Goal: Information Seeking & Learning: Learn about a topic

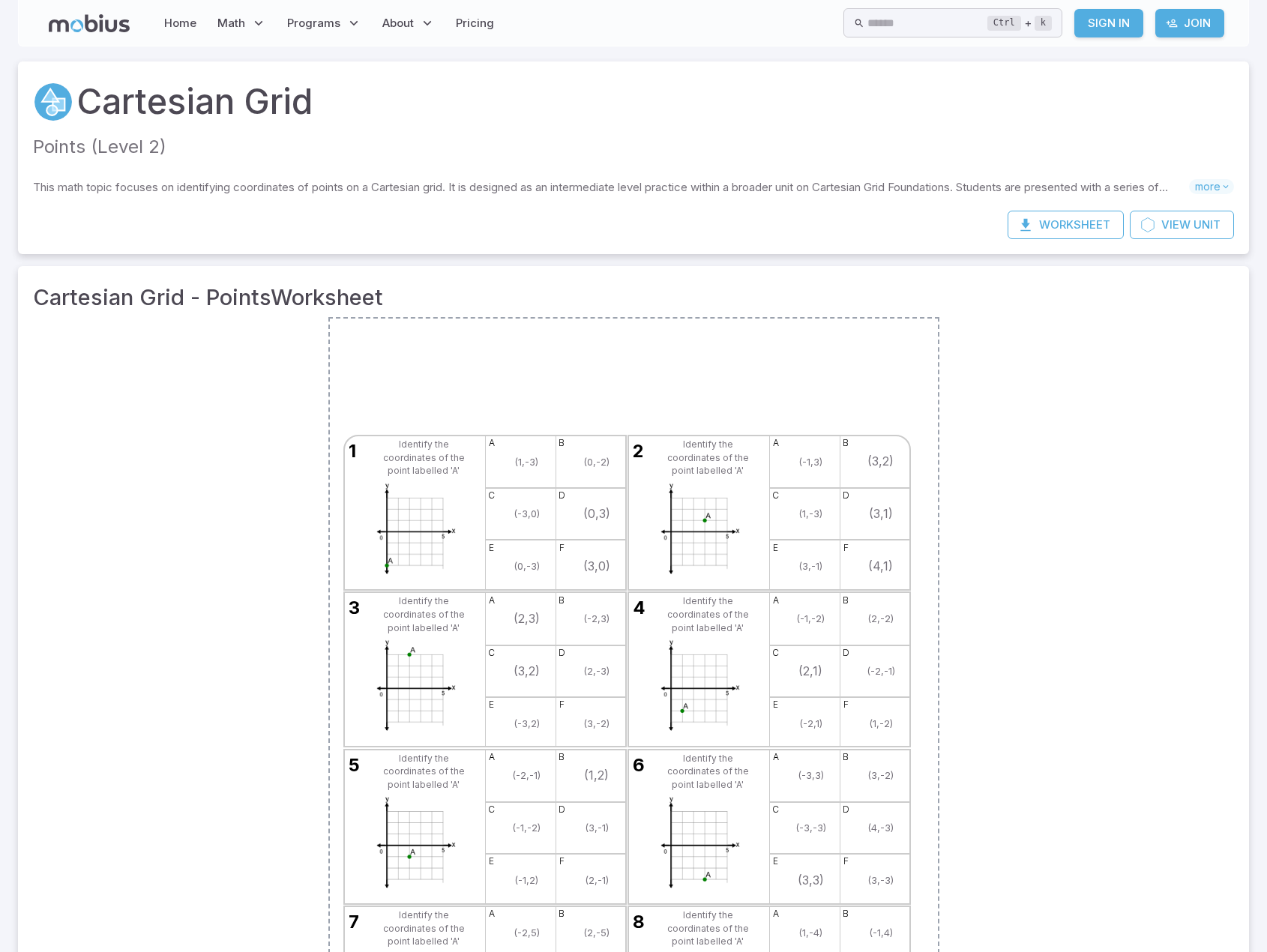
click at [1176, 579] on div "1 Identify the coordinates of the point labelled 'A' a (1,-3) b (0,-2) c (-3,0)…" at bounding box center [633, 748] width 1201 height 862
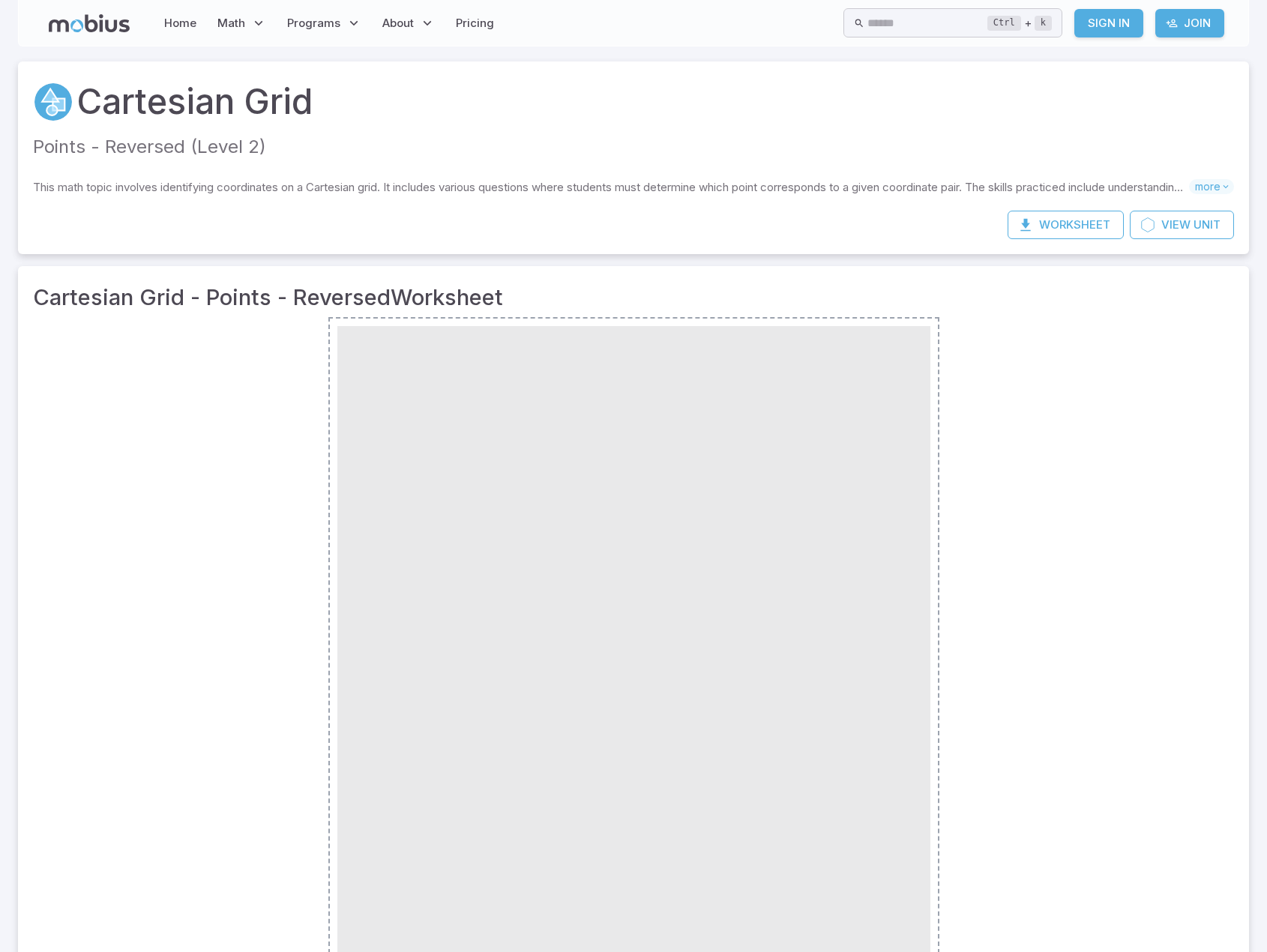
click at [1237, 688] on div "Cartesian Grid - Points - Reversed Worksheet" at bounding box center [634, 731] width 1231 height 928
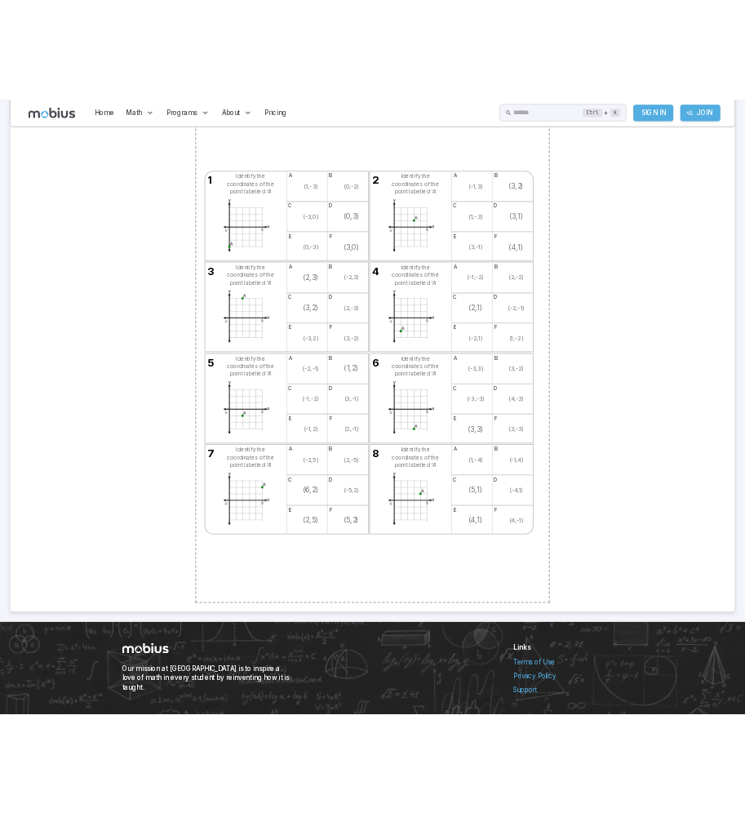
scroll to position [312, 0]
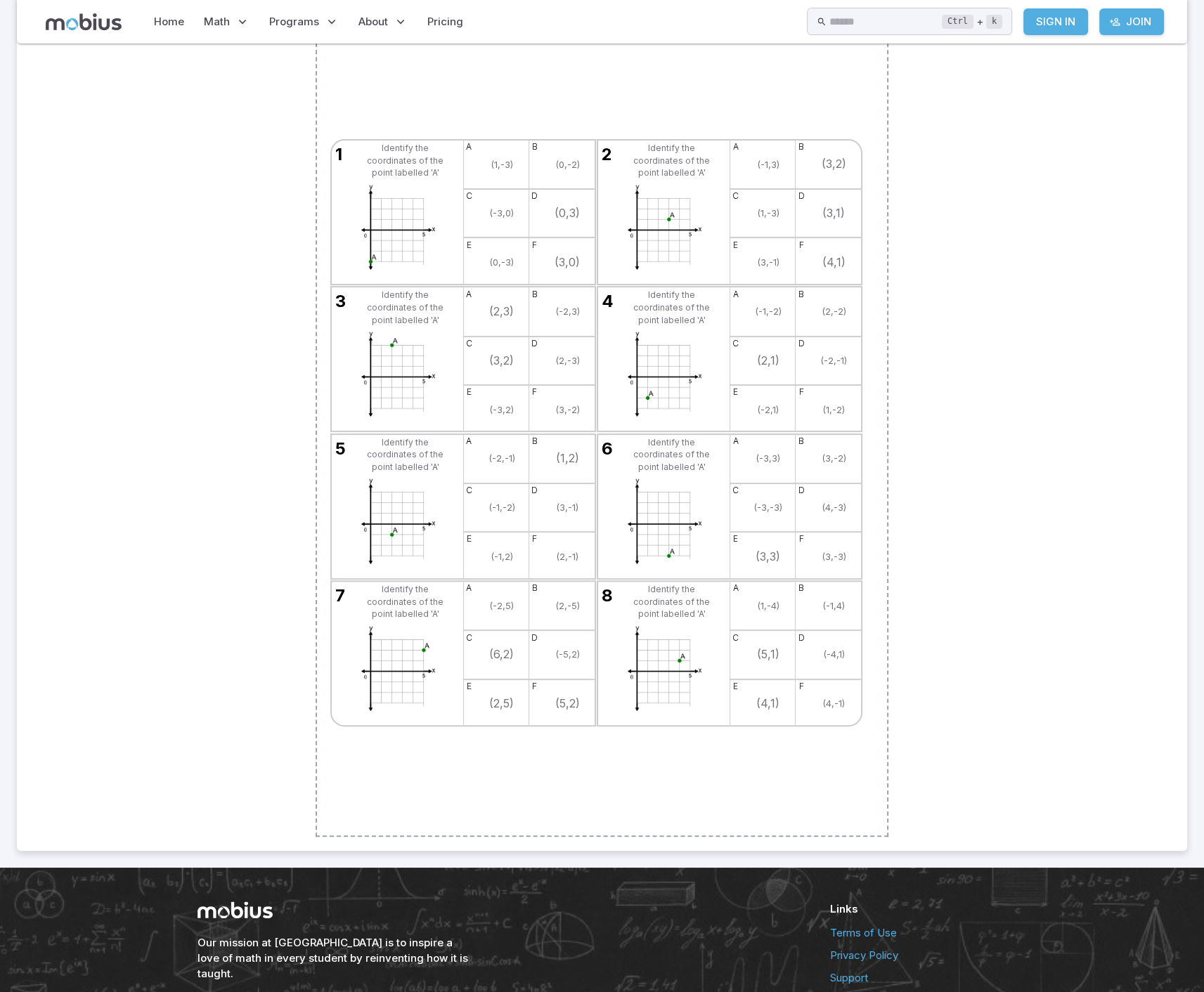
click at [958, 781] on div "1 Identify the coordinates of the point labelled 'A' a (1,-3) b (0,-2) c (-3,0)…" at bounding box center [602, 432] width 1142 height 808
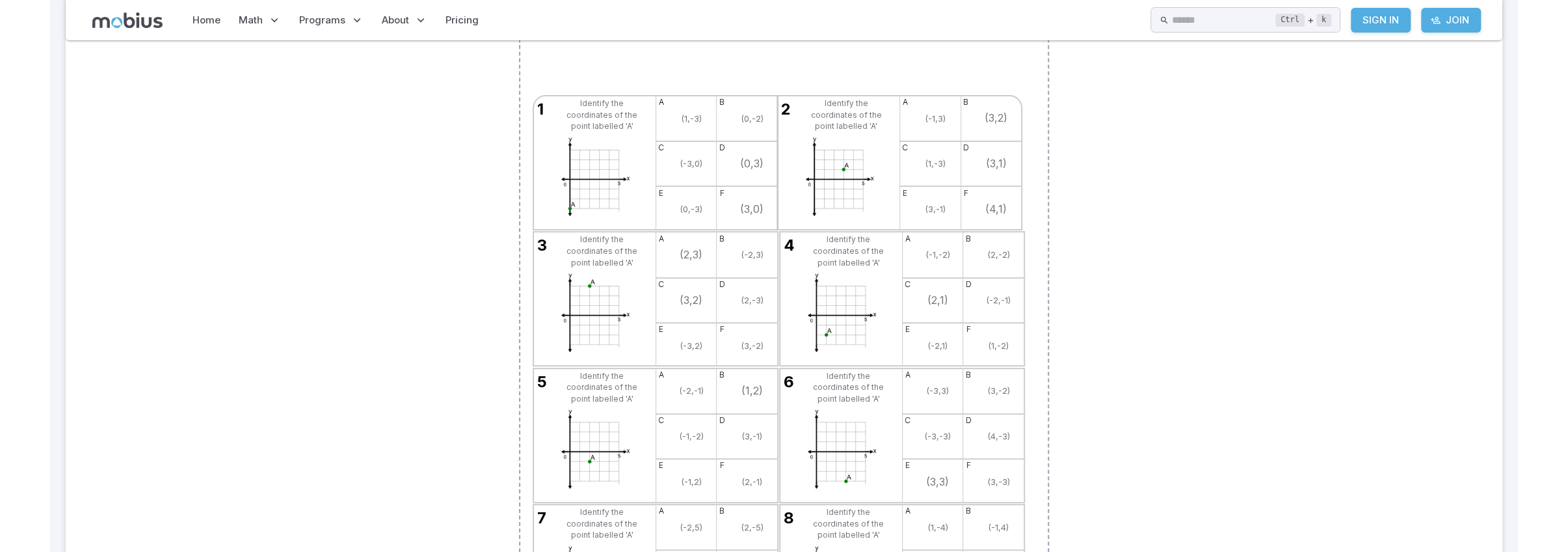
scroll to position [0, 0]
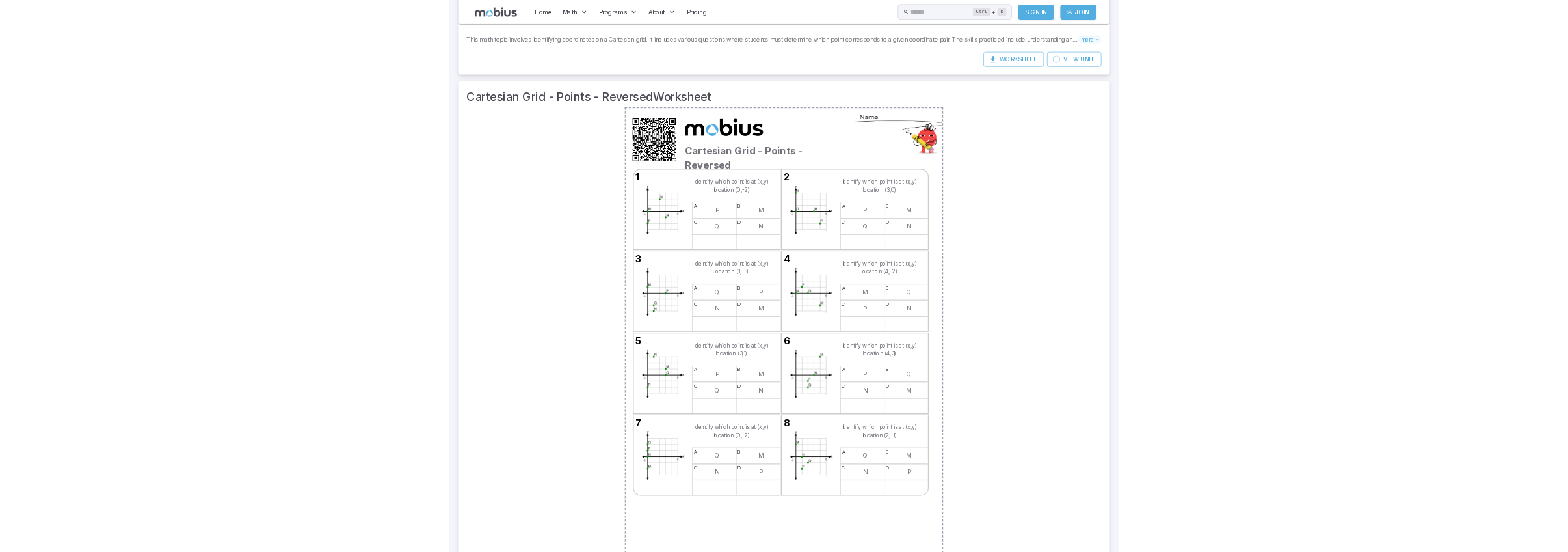
scroll to position [195, 0]
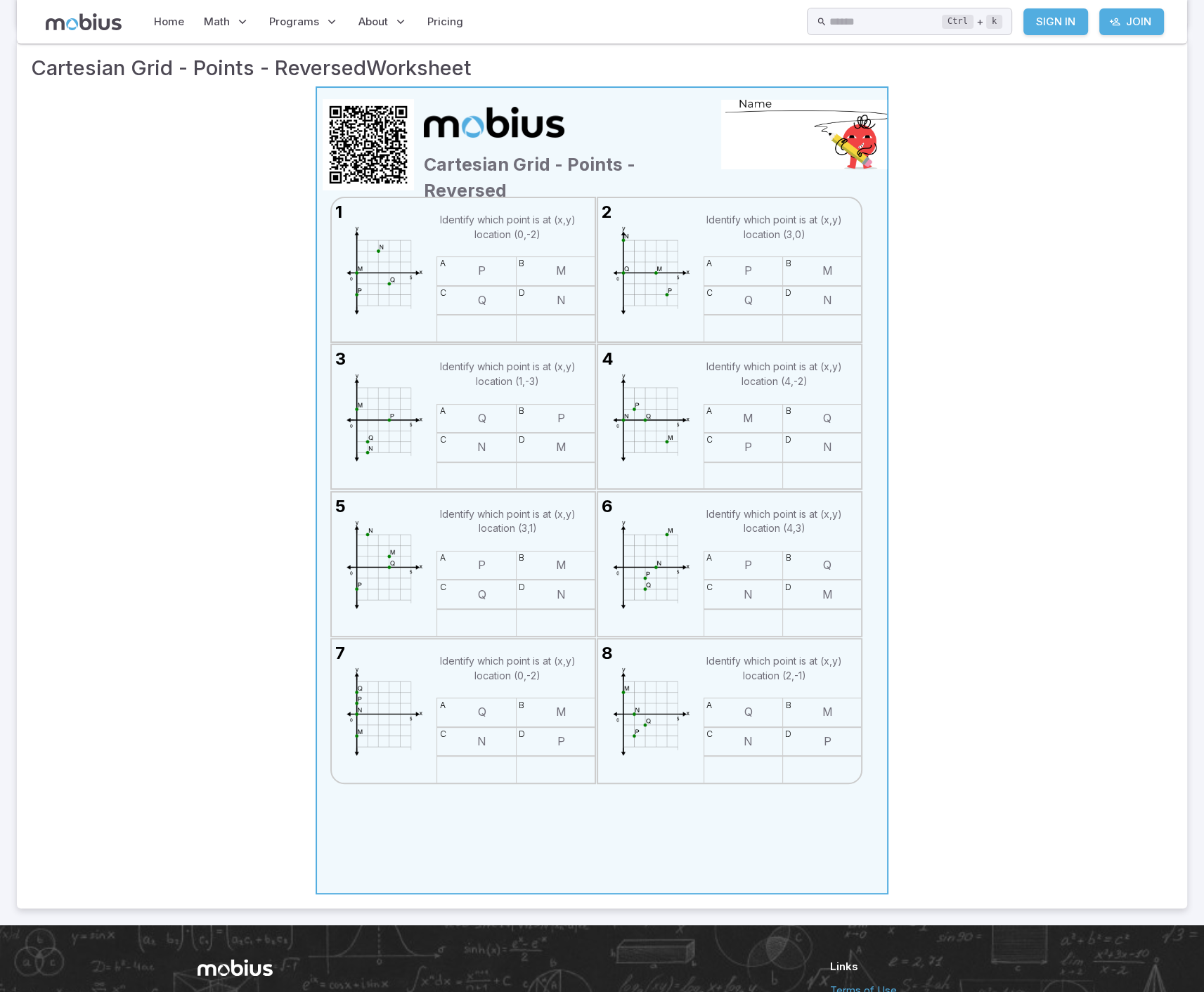
click at [610, 493] on icon at bounding box center [602, 490] width 90 height 90
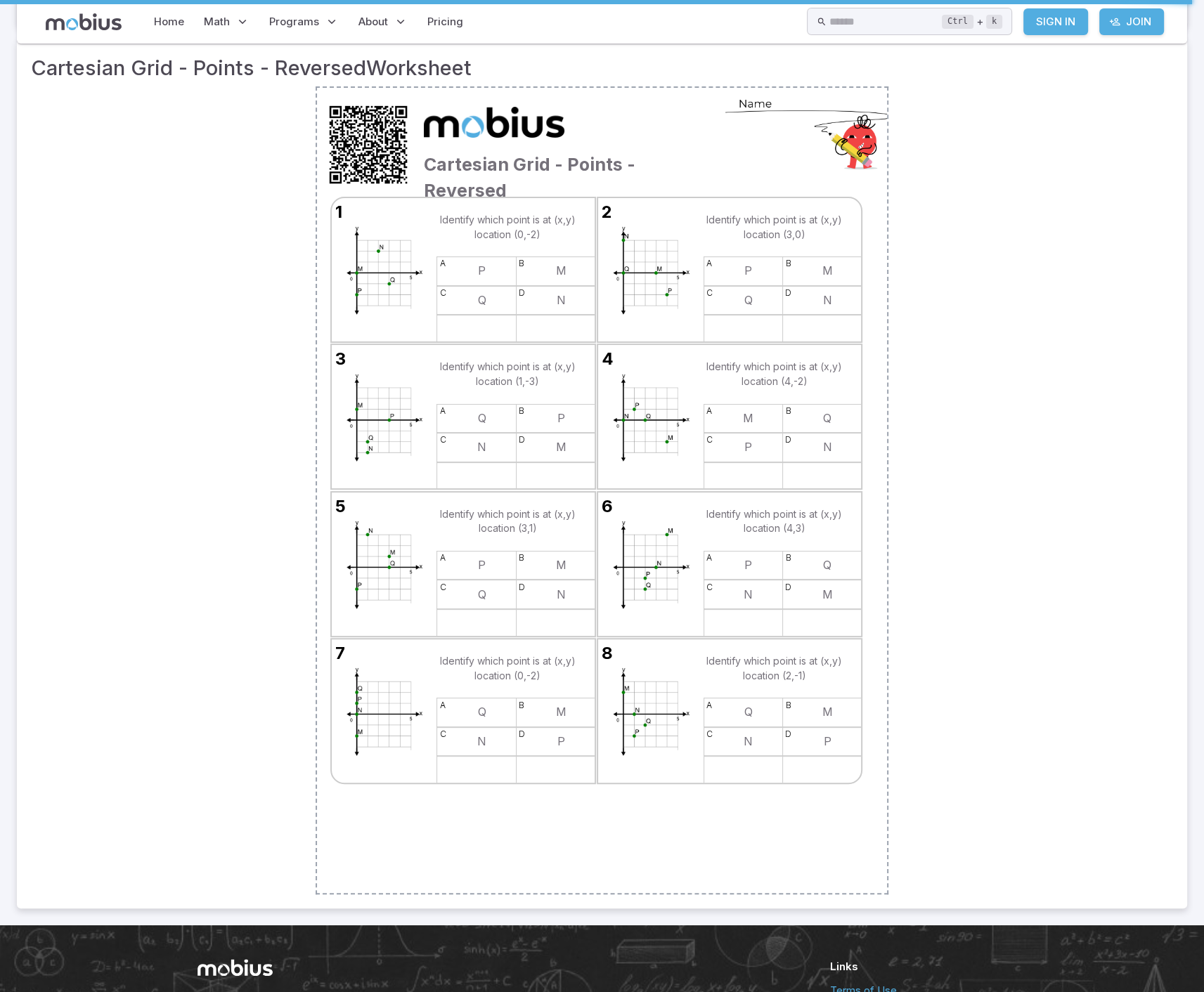
click at [1013, 636] on div "Cartesian Grid - Points - Reversed 1 Identify which point is at (x,y) location …" at bounding box center [602, 490] width 1142 height 808
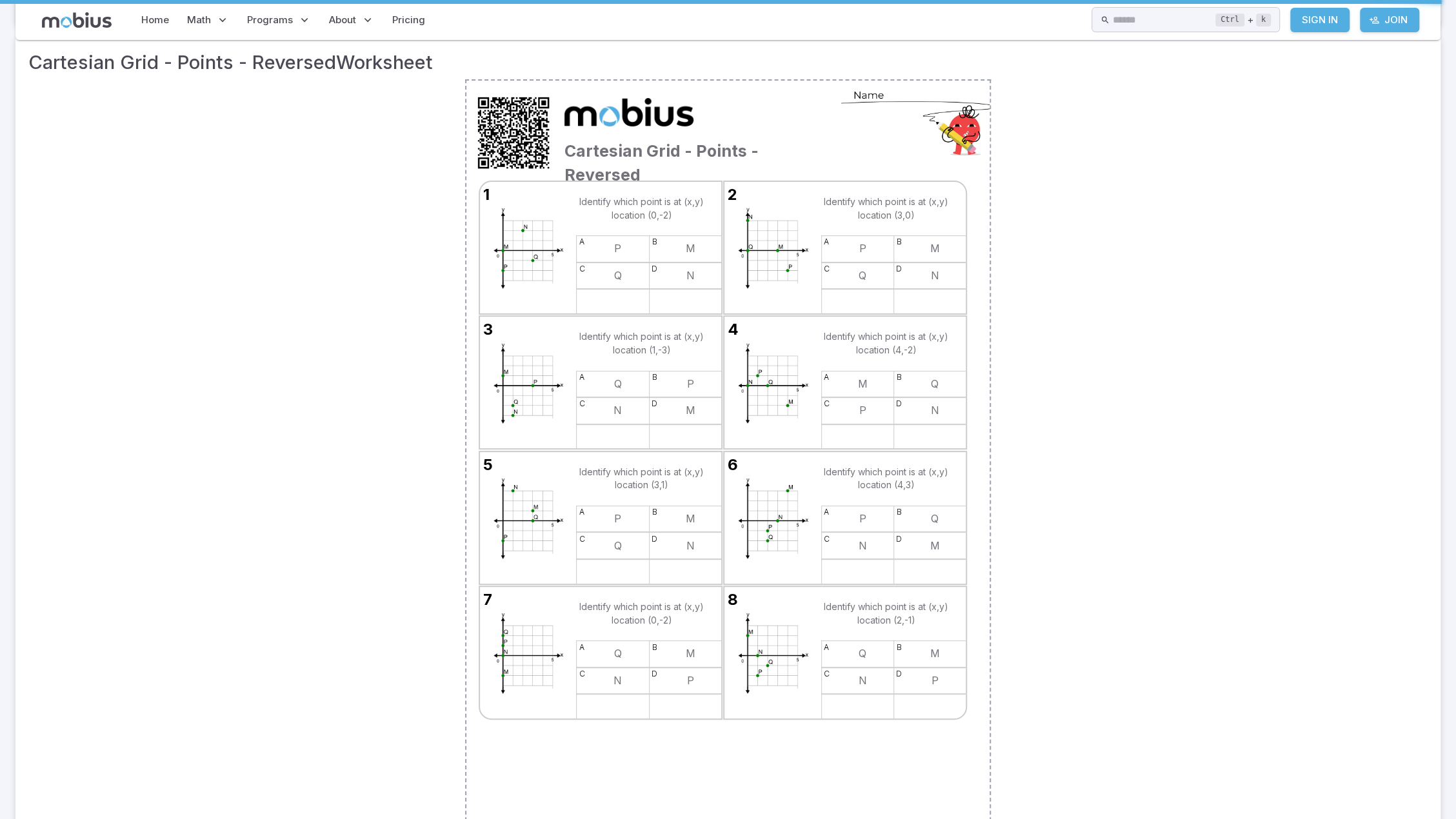
click at [1104, 469] on div "Cartesian Grid - Points - Reversed 1 Identify which point is at (x,y) location …" at bounding box center [728, 450] width 1399 height 742
